Goal: Information Seeking & Learning: Find specific page/section

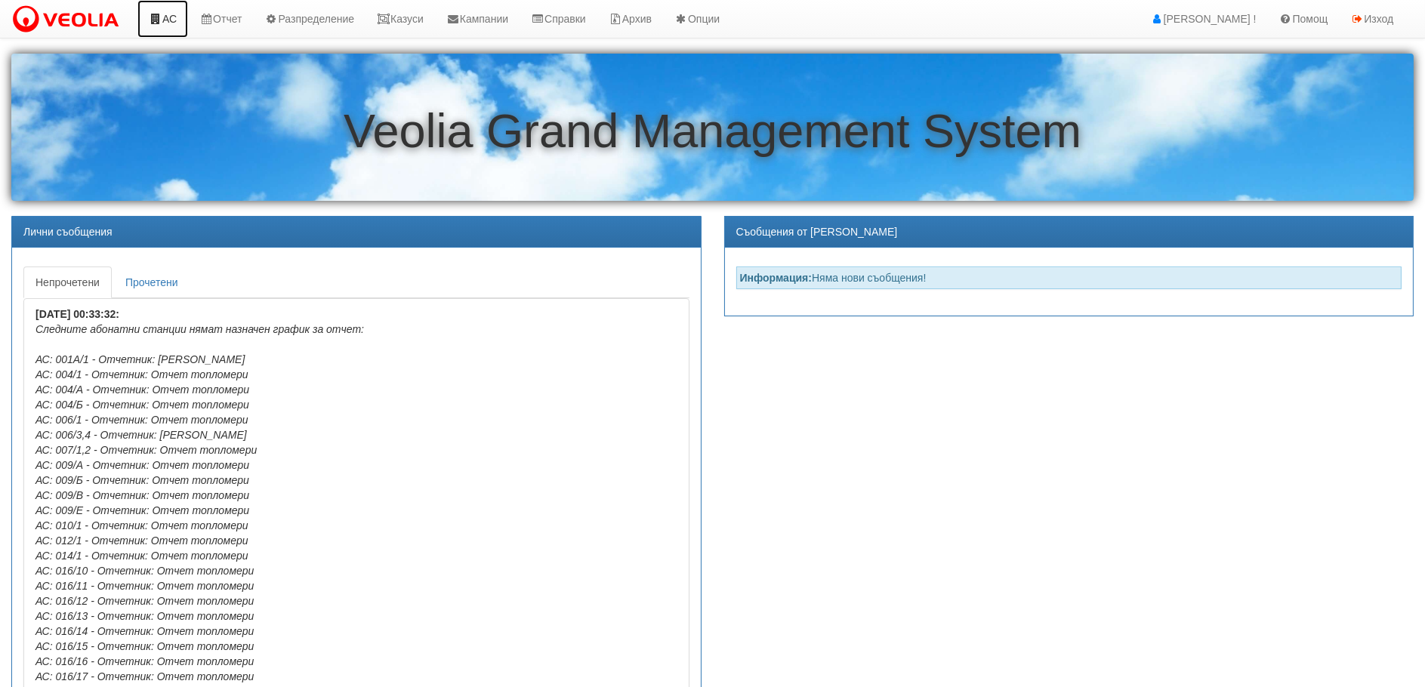
click at [163, 16] on link "АС" at bounding box center [162, 19] width 51 height 38
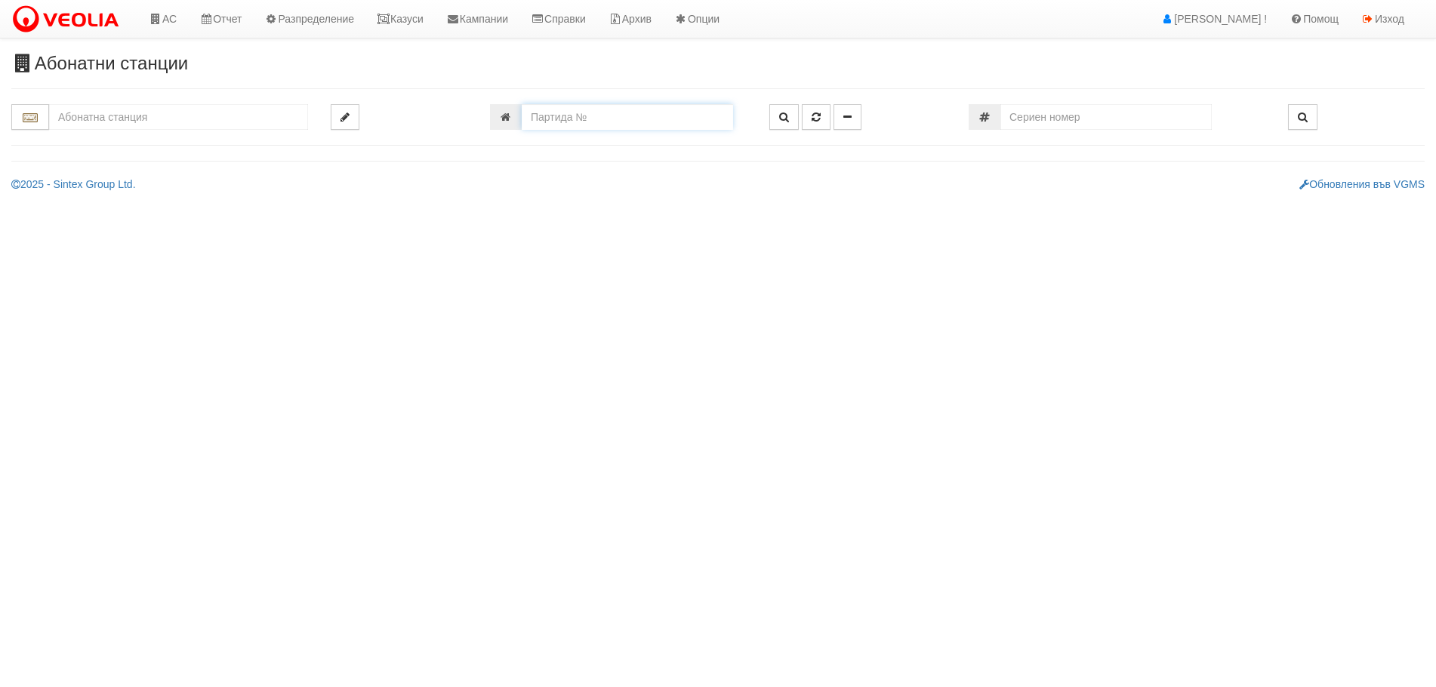
click at [570, 121] on input "number" at bounding box center [627, 117] width 211 height 26
type input "11482"
type input "002Б/1 - "[PERSON_NAME] [GEOGRAPHIC_DATA] " ЕАД"
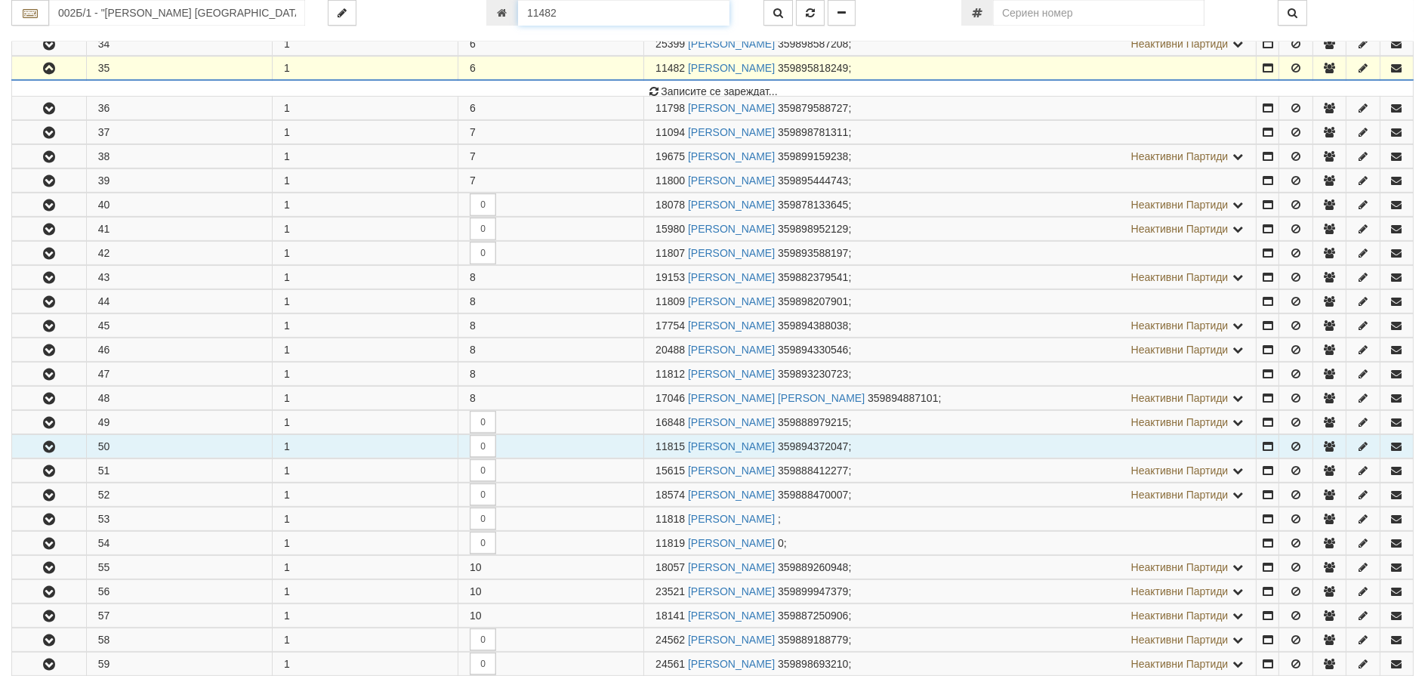
scroll to position [1119, 0]
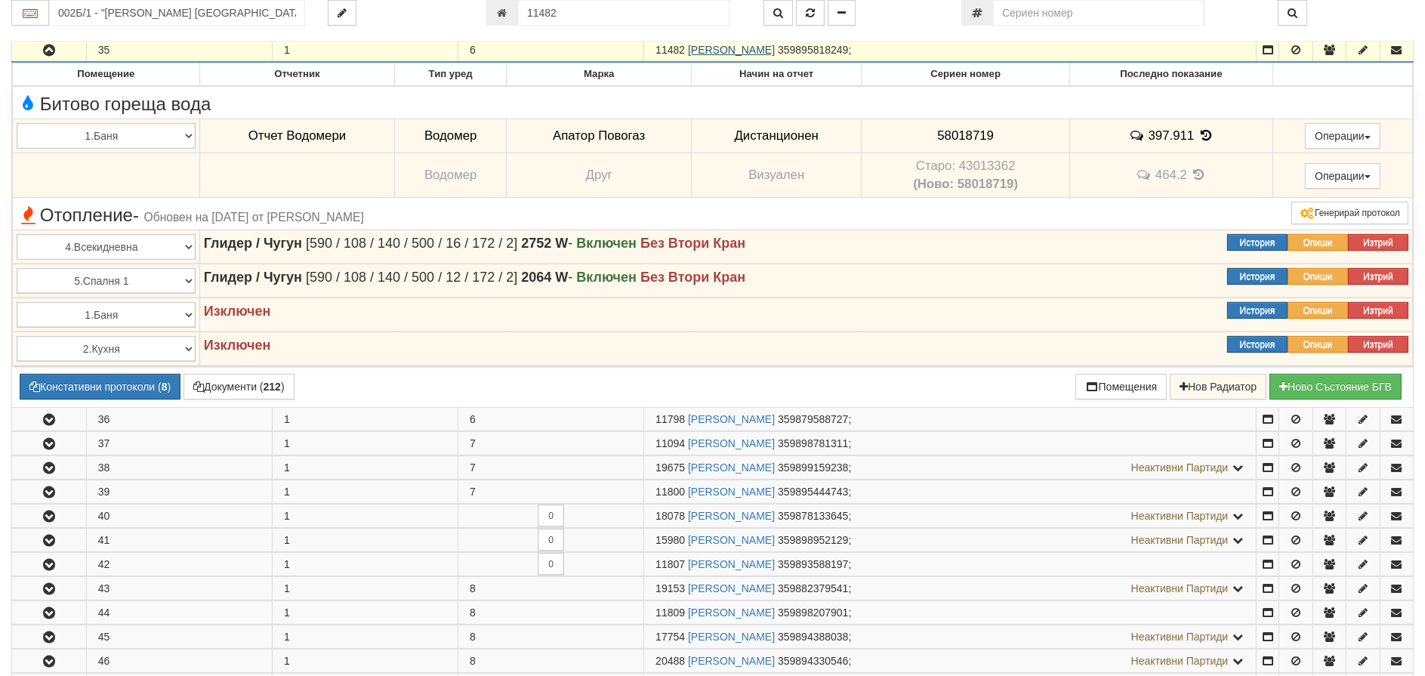
click at [770, 49] on link "СВЕТЛАНА СТОЯНОВА ЯНАКИЕВА" at bounding box center [731, 50] width 87 height 12
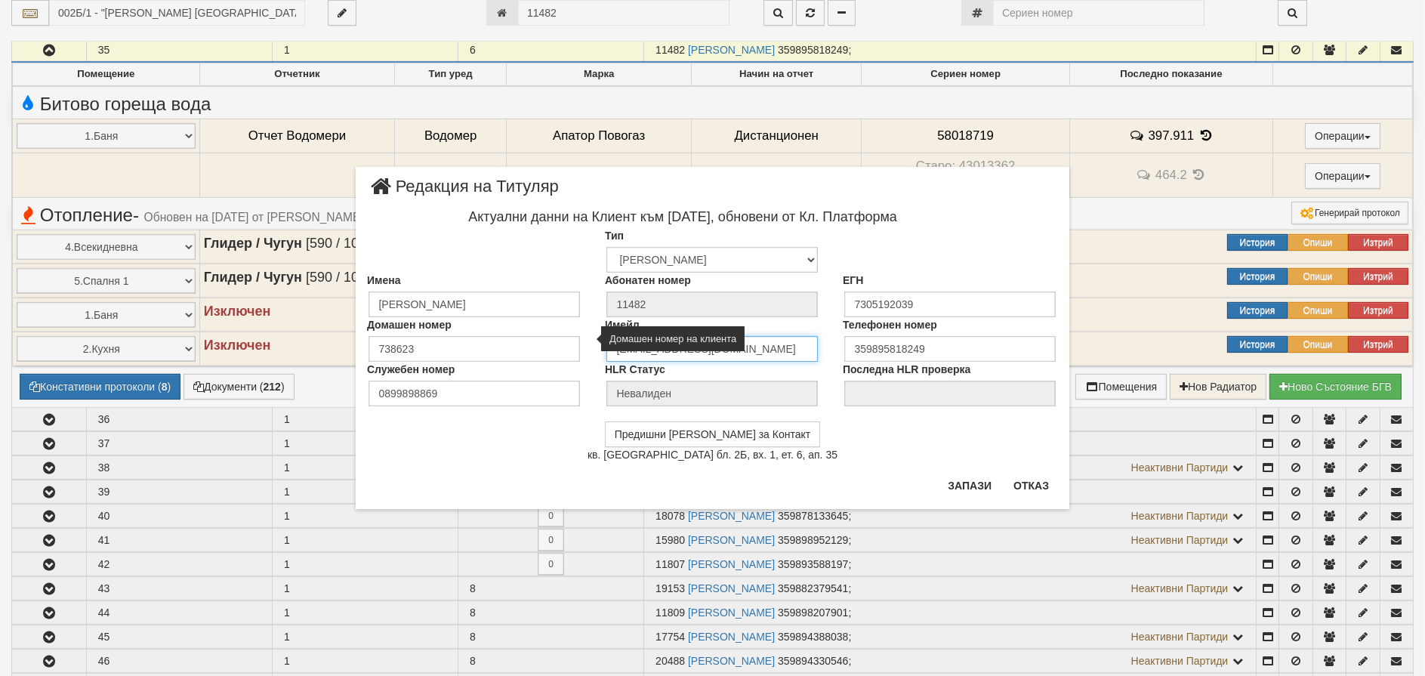
drag, startPoint x: 755, startPoint y: 350, endPoint x: 535, endPoint y: 351, distance: 220.5
click at [535, 351] on div "Домашен номер 738623 Имейл advokat_stoqnova@abv.bg Телефонен номер 359895818249" at bounding box center [713, 339] width 714 height 45
click at [245, 389] on div "× Редакция на Титуляр Актуални данни на Клиент към 25/07/2020, обновени от Кл. …" at bounding box center [712, 338] width 1425 height 676
click at [1022, 486] on button "Отказ" at bounding box center [1031, 485] width 54 height 24
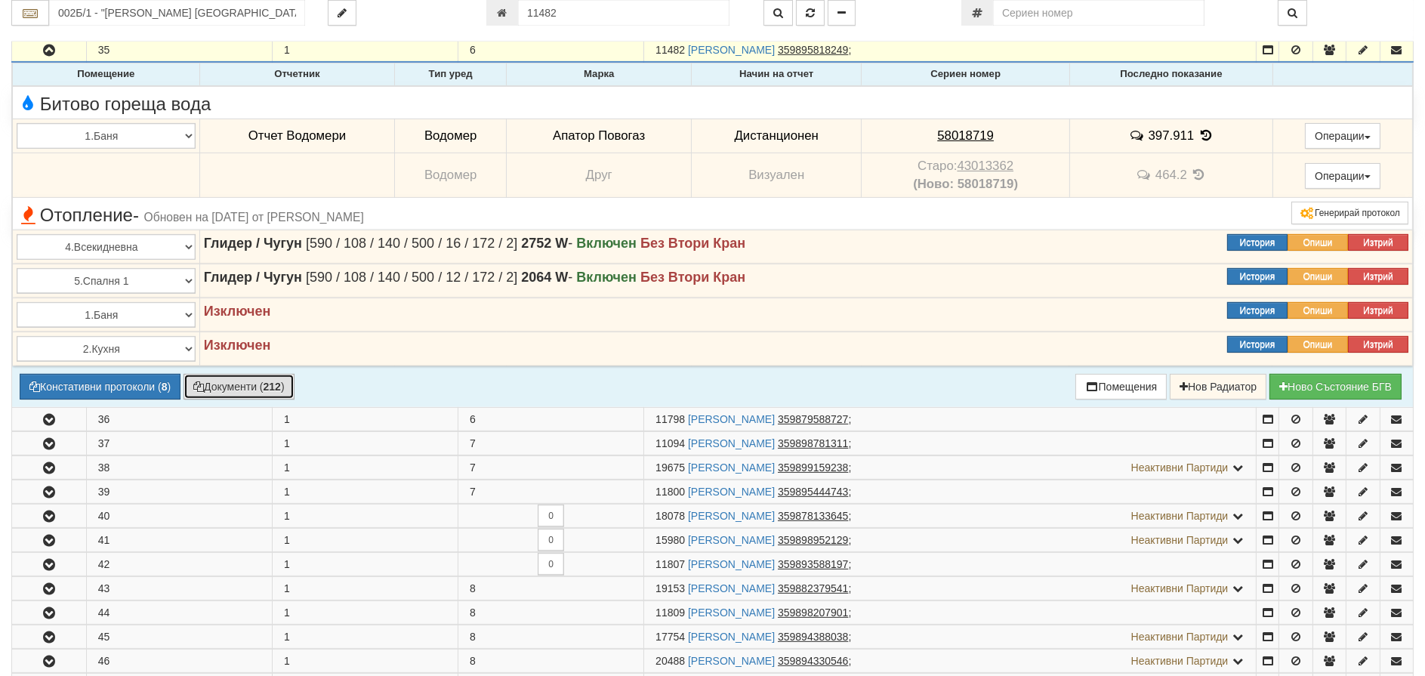
click at [214, 385] on button "Документи ( 212 )" at bounding box center [238, 387] width 111 height 26
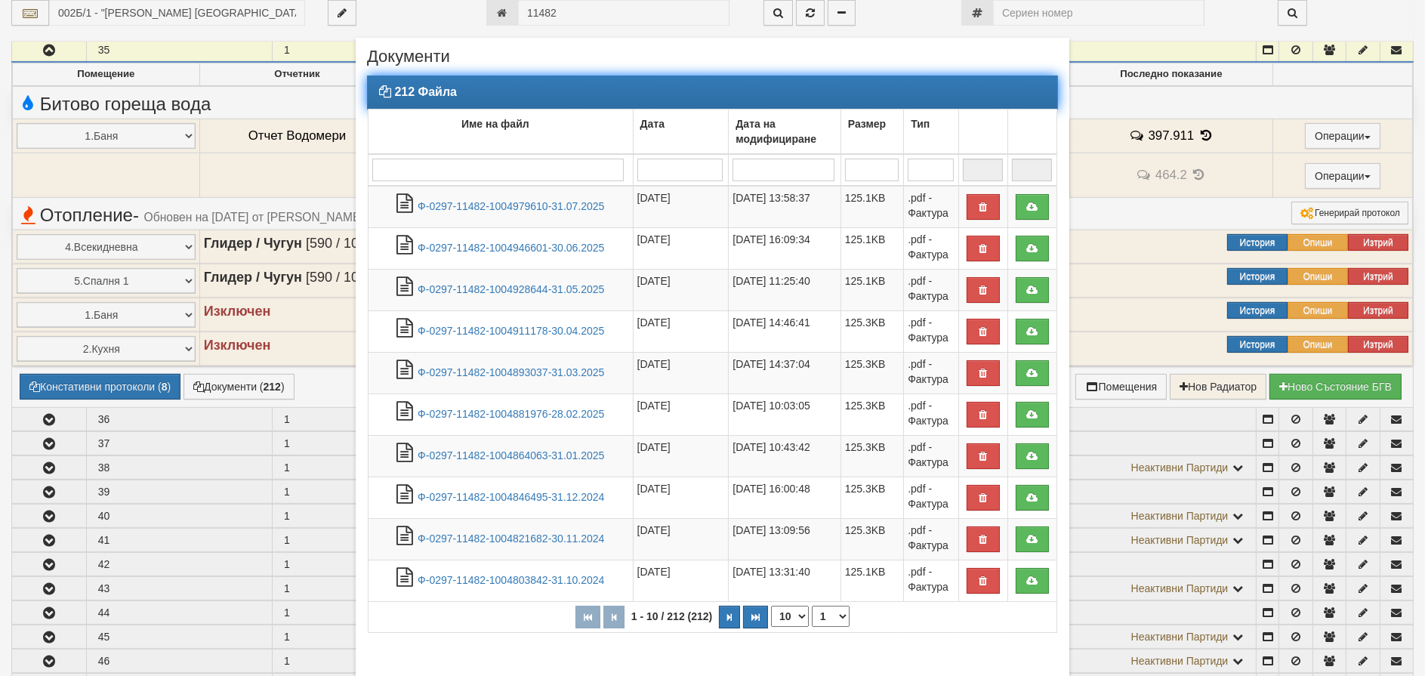
click at [403, 159] on input "search" at bounding box center [497, 170] width 251 height 23
type input "д"
type input "м"
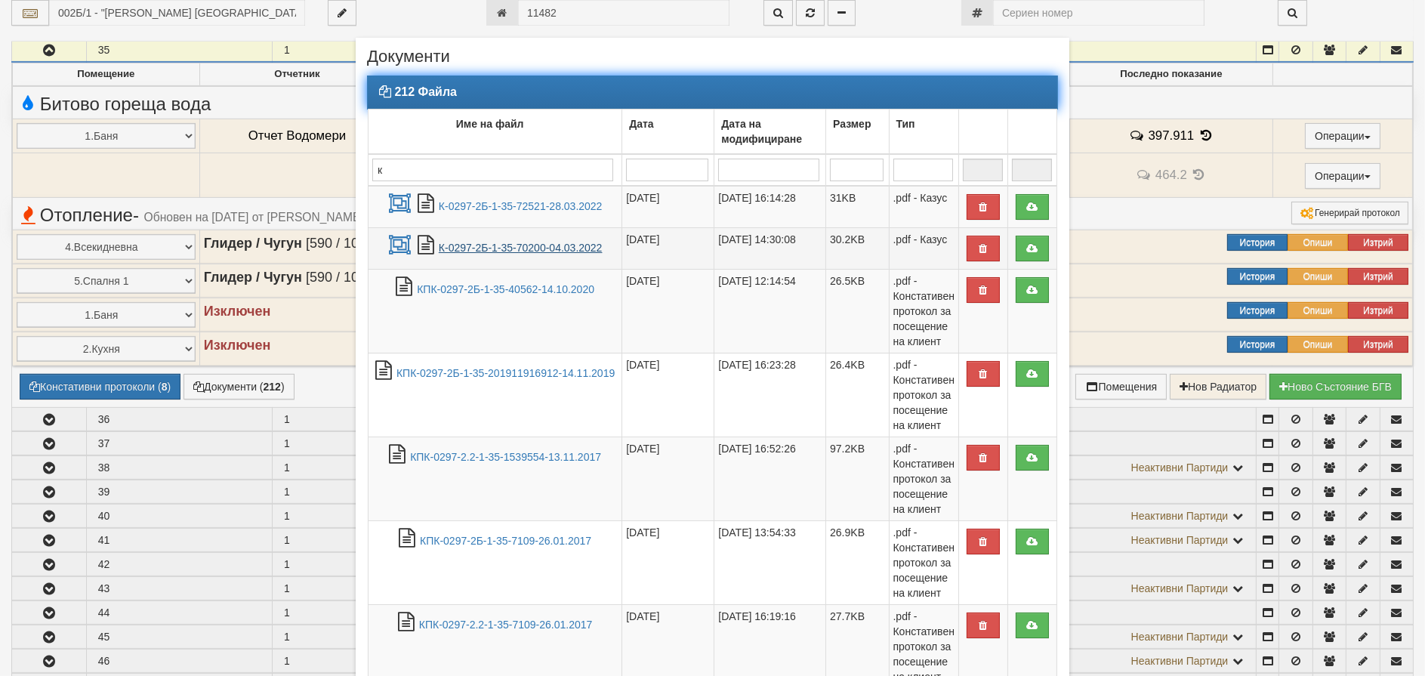
type input "к"
click at [499, 242] on link "К-0297-2Б-1-35-70200-04.03.2022" at bounding box center [521, 248] width 164 height 12
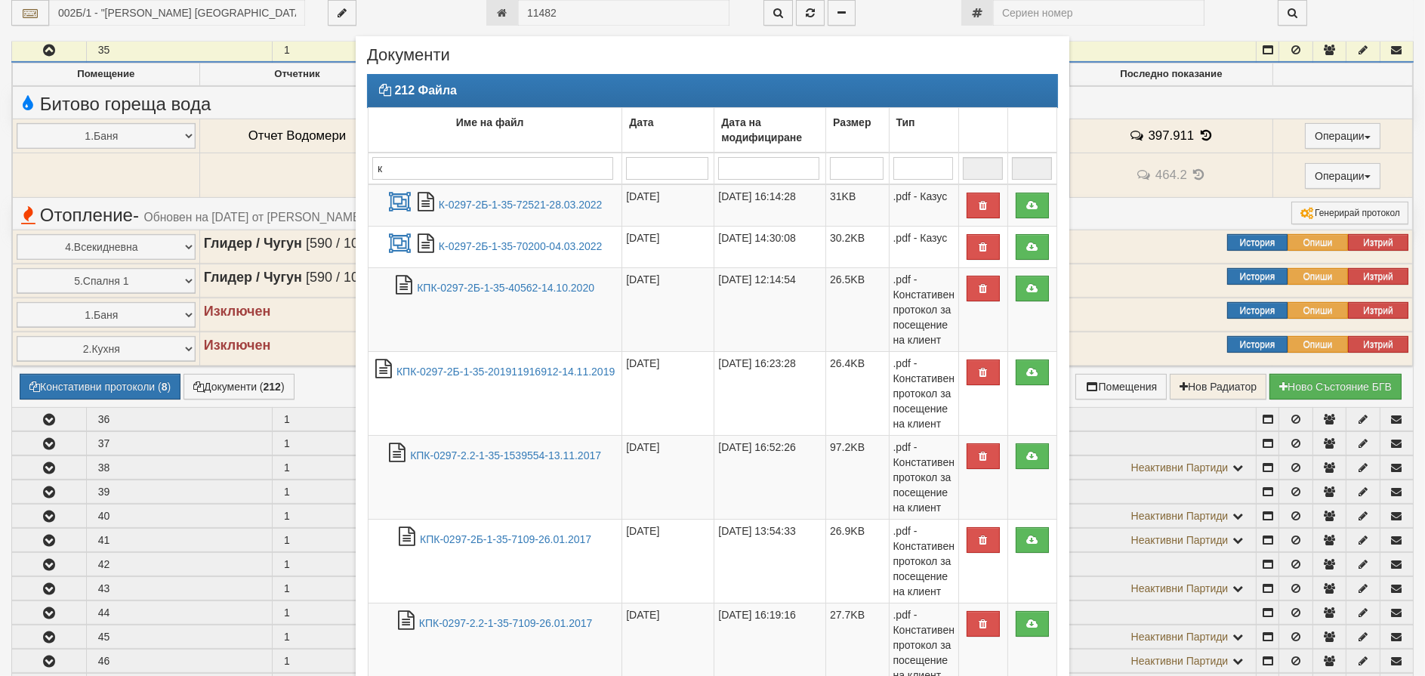
scroll to position [0, 0]
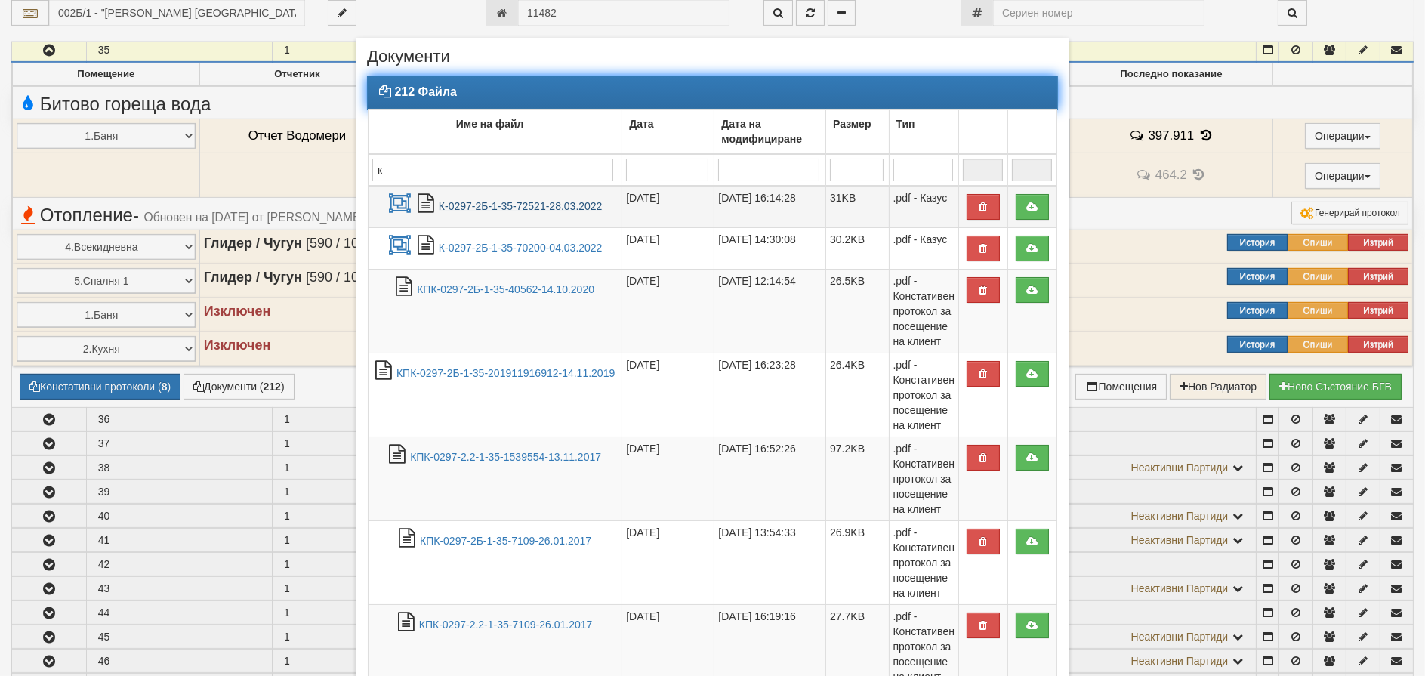
click at [509, 206] on link "К-0297-2Б-1-35-72521-28.03.2022" at bounding box center [521, 206] width 164 height 12
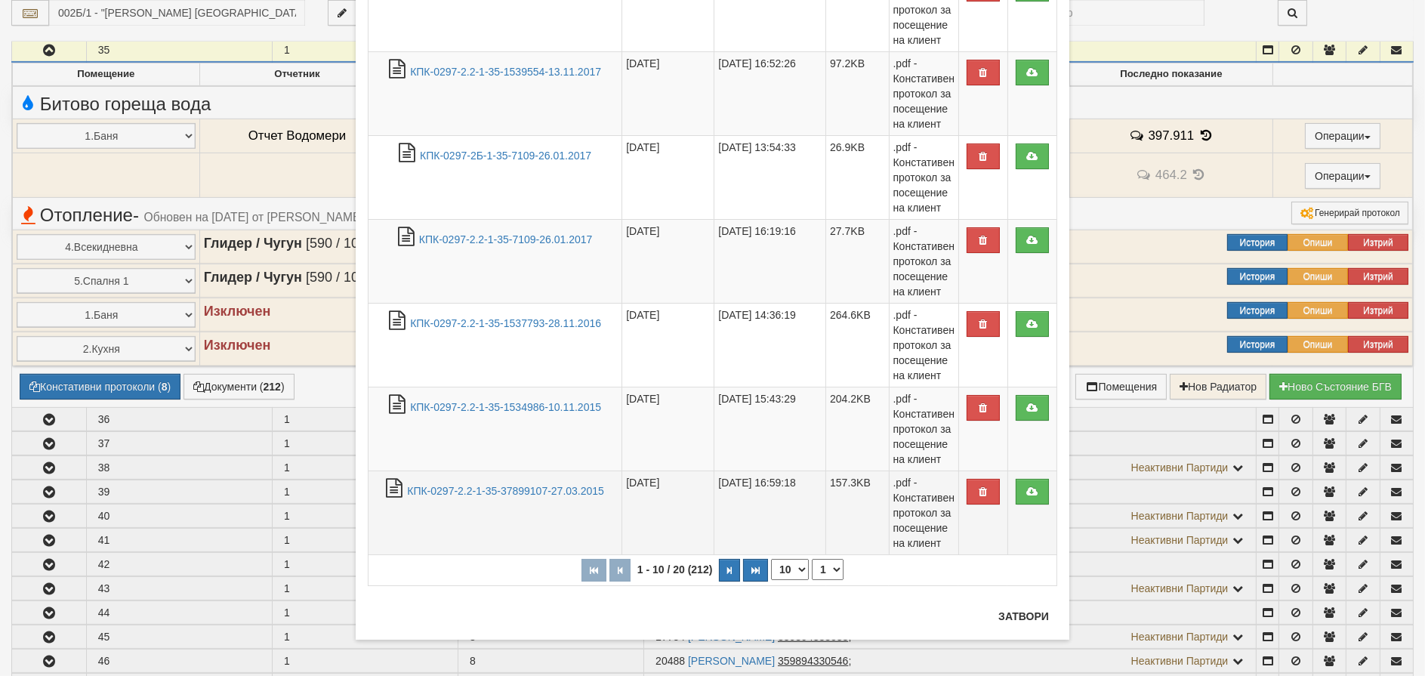
scroll to position [386, 0]
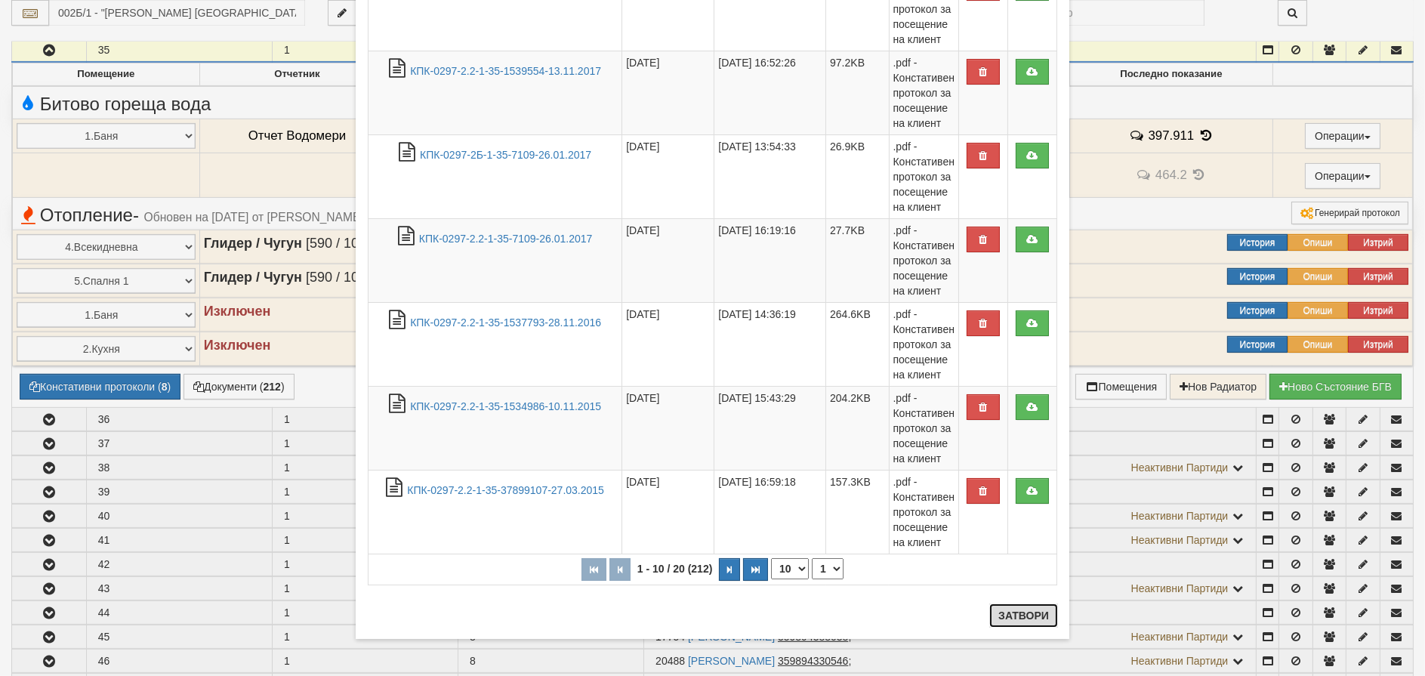
click at [1031, 615] on button "Затвори" at bounding box center [1023, 615] width 69 height 24
